Goal: Complete application form

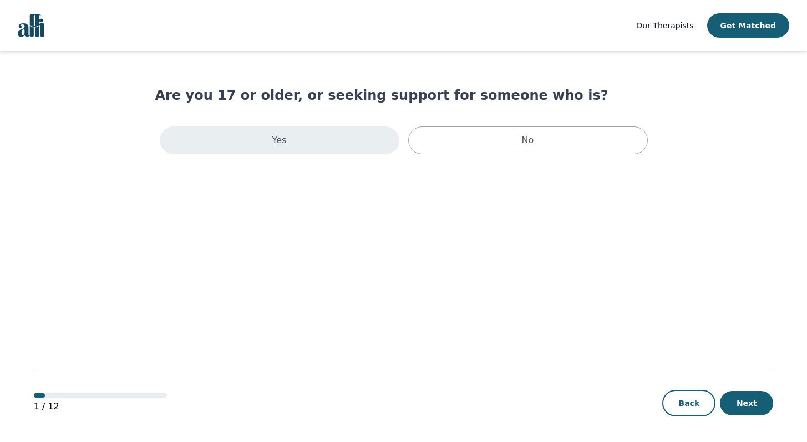
click at [311, 144] on div "Yes" at bounding box center [280, 141] width 240 height 28
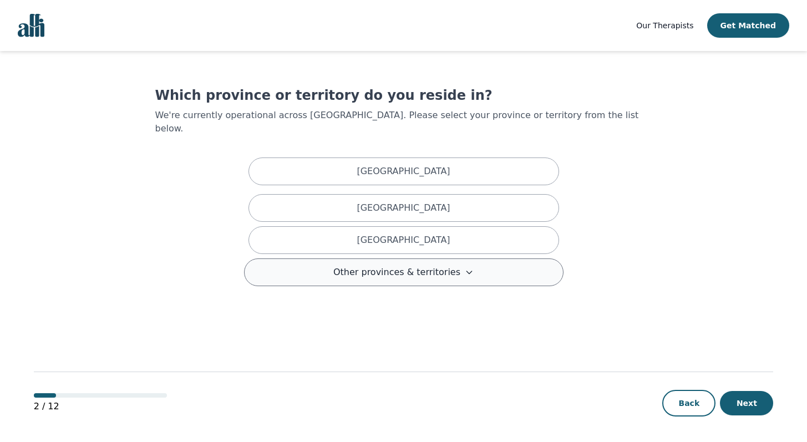
click at [363, 266] on span "Other provinces & territories" at bounding box center [396, 272] width 127 height 13
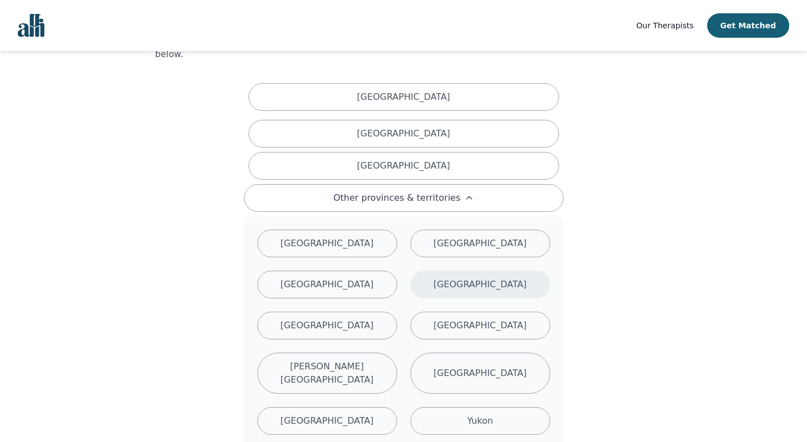
scroll to position [133, 0]
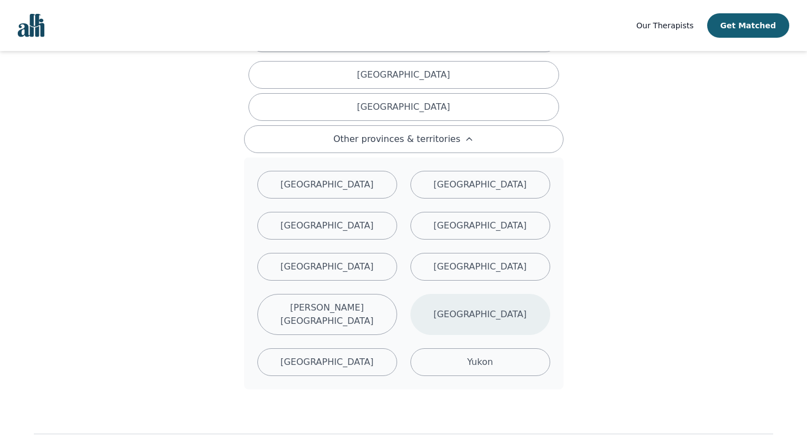
click at [494, 313] on p "[GEOGRAPHIC_DATA]" at bounding box center [479, 314] width 93 height 13
